Goal: Transaction & Acquisition: Purchase product/service

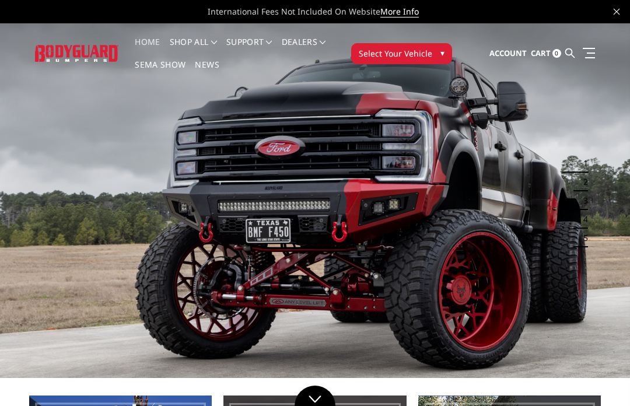
click at [414, 51] on span "Select Your Vehicle" at bounding box center [396, 53] width 74 height 12
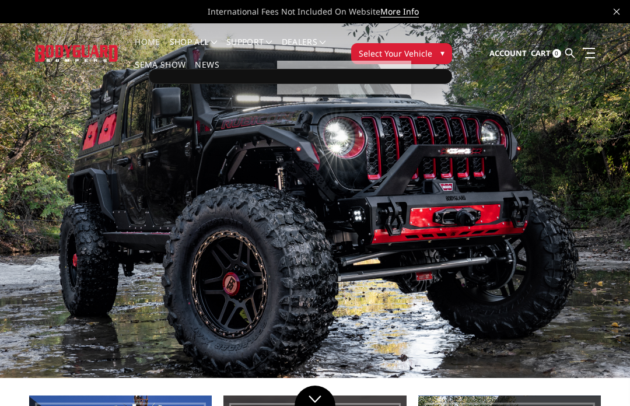
click at [387, 158] on img at bounding box center [315, 200] width 630 height 355
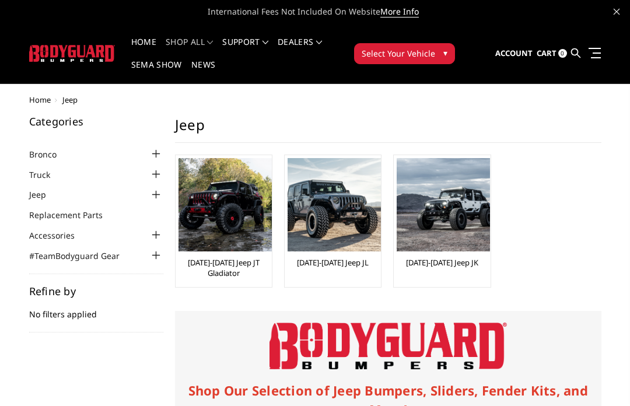
click at [152, 180] on div at bounding box center [156, 174] width 14 height 14
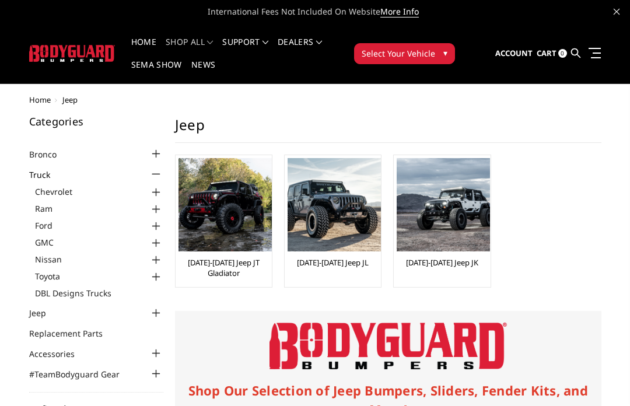
click at [160, 225] on div at bounding box center [156, 226] width 14 height 14
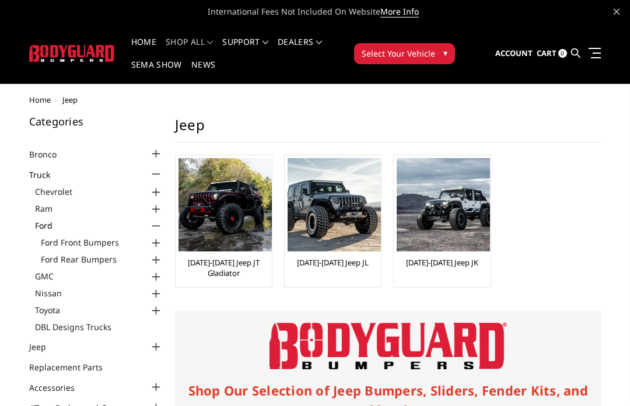
click at [162, 238] on div at bounding box center [156, 243] width 14 height 14
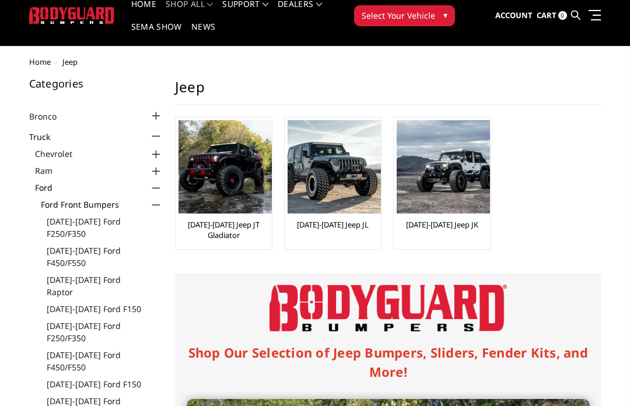
scroll to position [41, 0]
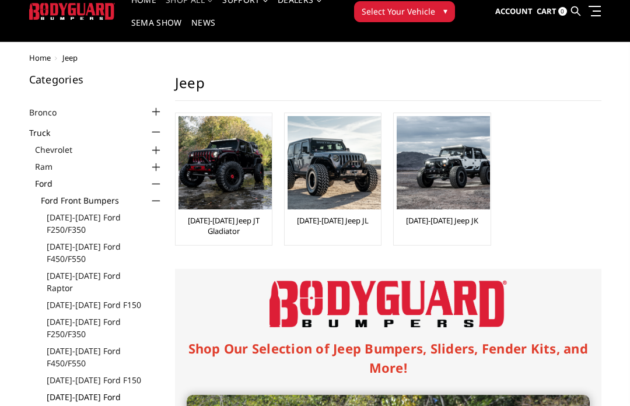
click at [139, 391] on link "[DATE]-[DATE] Ford Raptor" at bounding box center [105, 403] width 117 height 25
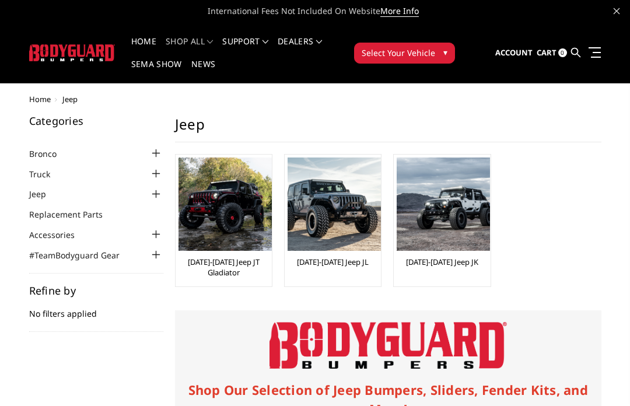
click at [156, 171] on div at bounding box center [156, 174] width 14 height 14
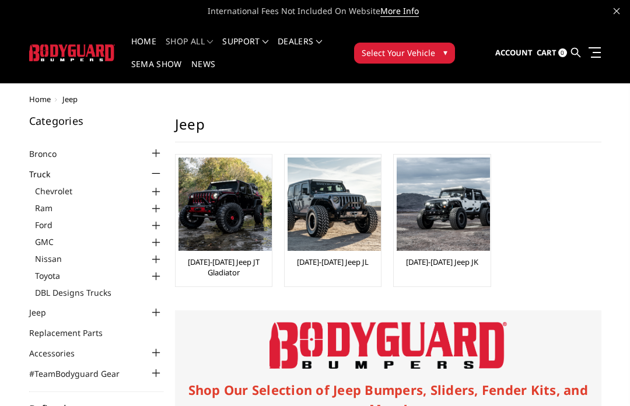
click at [153, 219] on div at bounding box center [156, 226] width 14 height 14
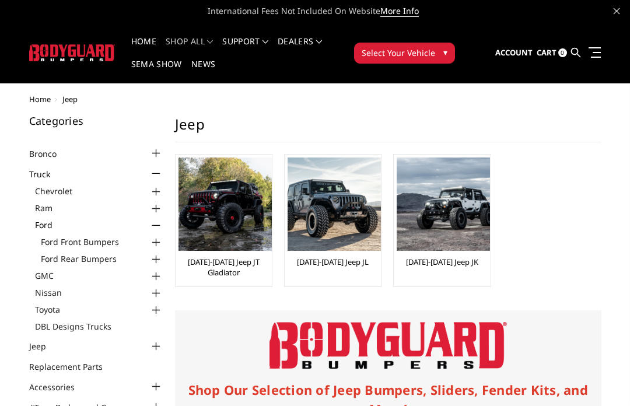
click at [151, 244] on div at bounding box center [156, 243] width 14 height 14
